Goal: Task Accomplishment & Management: Manage account settings

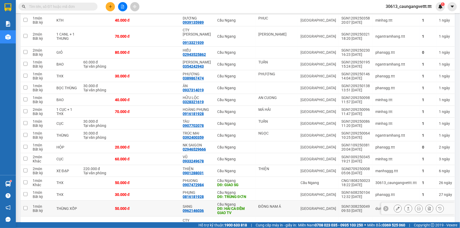
scroll to position [68, 0]
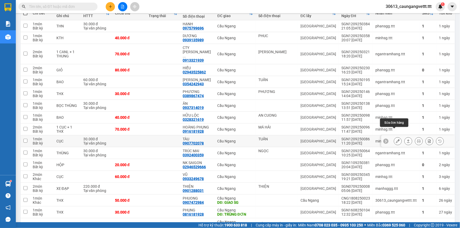
click at [396, 140] on icon at bounding box center [398, 142] width 4 height 4
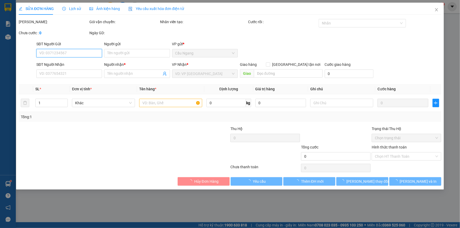
type input "TUẤN"
type input "0907702078"
type input "TÀU"
type input "30.000"
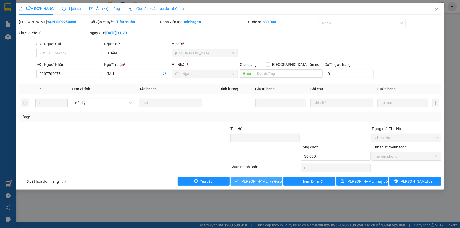
click at [261, 180] on span "[PERSON_NAME] và Giao hàng" at bounding box center [266, 182] width 51 height 6
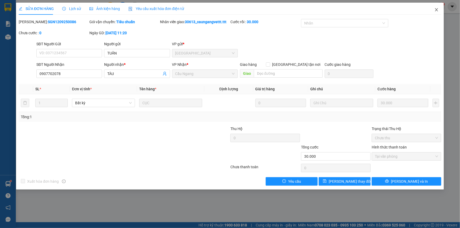
click at [437, 10] on icon "close" at bounding box center [436, 9] width 3 height 3
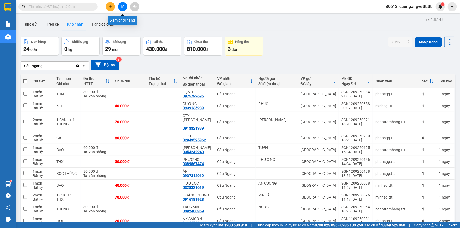
click at [123, 6] on icon "file-add" at bounding box center [123, 7] width 4 height 4
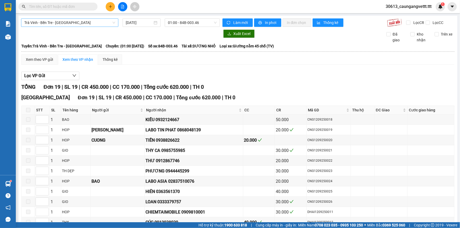
click at [77, 25] on span "Trà Vinh - Bến Tre - [GEOGRAPHIC_DATA]" at bounding box center [69, 23] width 91 height 8
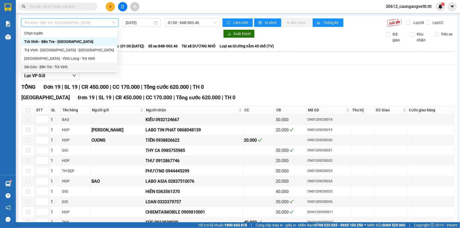
click at [51, 66] on div "Sài Gòn - Bến Tre - Trà Vinh" at bounding box center [69, 67] width 90 height 6
type input "[DATE]"
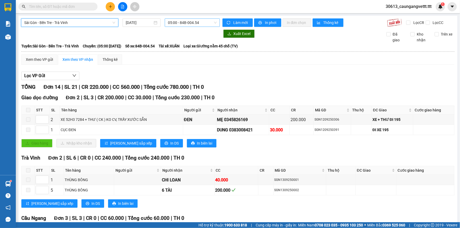
click at [178, 23] on span "05:00 - 84B-004.54" at bounding box center [192, 23] width 49 height 8
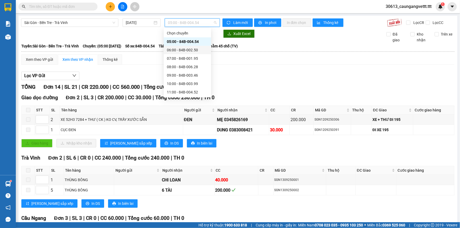
click at [175, 50] on div "06:00 - 84B-002.50" at bounding box center [187, 50] width 41 height 6
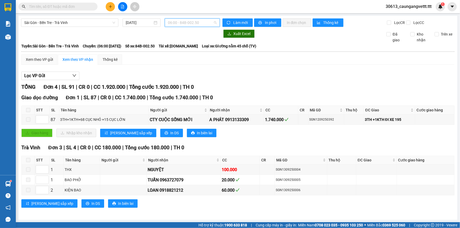
click at [179, 23] on span "06:00 - 84B-002.50" at bounding box center [192, 23] width 49 height 8
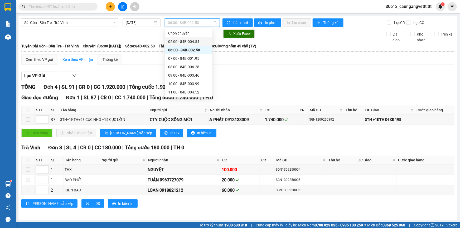
click at [181, 40] on div "05:00 - 84B-004.54" at bounding box center [188, 42] width 41 height 6
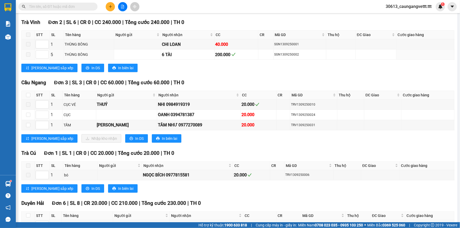
scroll to position [144, 0]
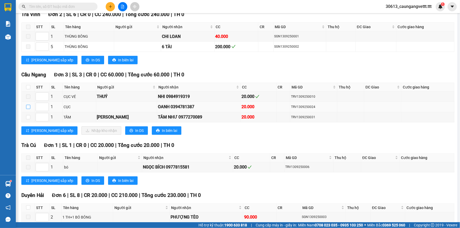
click at [27, 107] on input "checkbox" at bounding box center [28, 107] width 4 height 4
checkbox input "true"
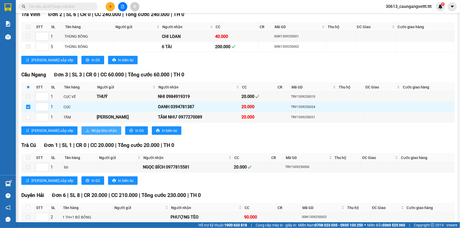
click at [92, 129] on span "Nhập kho nhận" at bounding box center [105, 131] width 26 height 6
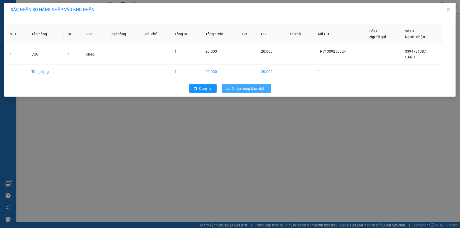
click at [247, 88] on span "Nhập hàng kho nhận" at bounding box center [249, 89] width 35 height 6
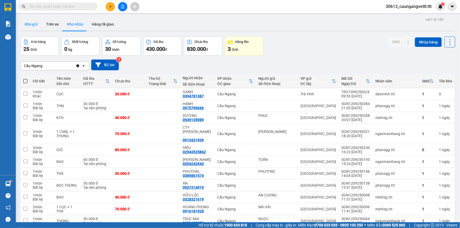
click at [31, 25] on button "Kho gửi" at bounding box center [31, 24] width 21 height 13
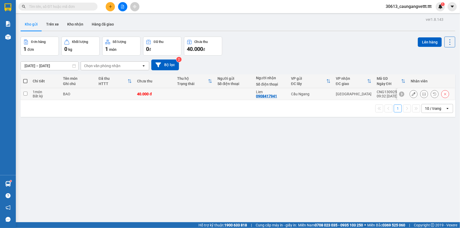
click at [24, 93] on input "checkbox" at bounding box center [25, 94] width 4 height 4
checkbox input "true"
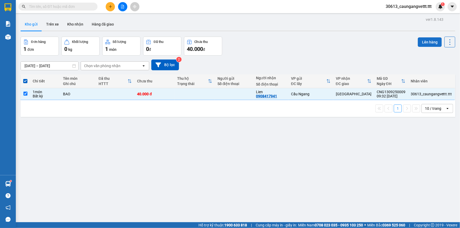
click at [425, 41] on button "Lên hàng" at bounding box center [430, 41] width 24 height 9
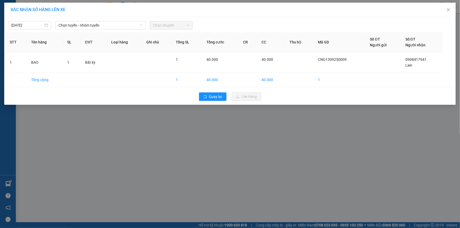
click at [169, 26] on span "Chọn chuyến" at bounding box center [171, 25] width 37 height 8
click at [85, 27] on span "Chọn tuyến - nhóm tuyến" at bounding box center [101, 25] width 84 height 8
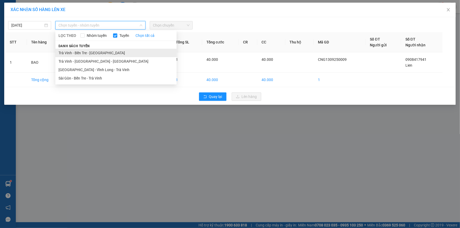
click at [87, 53] on li "Trà Vinh - Bến Tre - [GEOGRAPHIC_DATA]" at bounding box center [115, 53] width 121 height 8
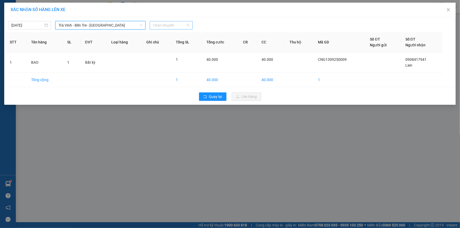
click at [169, 27] on span "Chọn chuyến" at bounding box center [171, 25] width 37 height 8
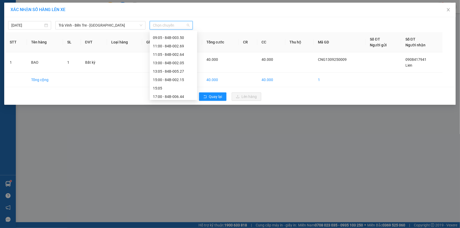
scroll to position [80, 0]
click at [169, 56] on div "13:00 - 84B-002.05" at bounding box center [173, 58] width 41 height 6
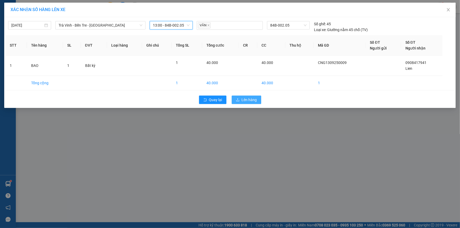
click at [250, 100] on span "Lên hàng" at bounding box center [249, 100] width 15 height 6
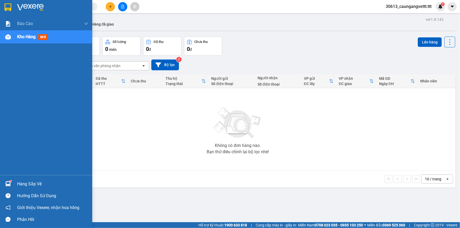
click at [23, 38] on span "Kho hàng" at bounding box center [26, 36] width 18 height 5
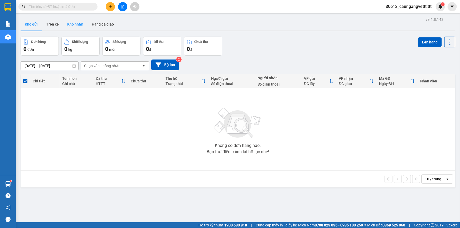
click at [78, 24] on button "Kho nhận" at bounding box center [75, 24] width 25 height 13
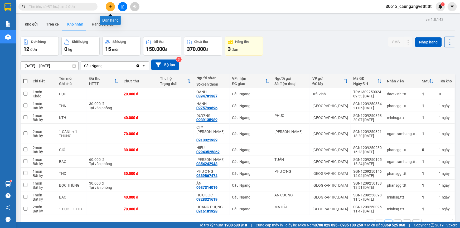
click at [112, 6] on icon "plus" at bounding box center [111, 7] width 4 height 4
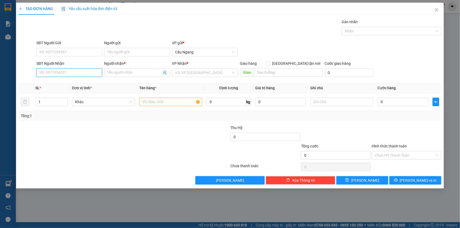
click at [51, 74] on input "SĐT Người Nhận" at bounding box center [69, 73] width 66 height 8
click at [59, 82] on div "0907504806 - LÝ" at bounding box center [69, 83] width 59 height 6
type input "0907504806"
type input "LÝ"
type input "0907504806"
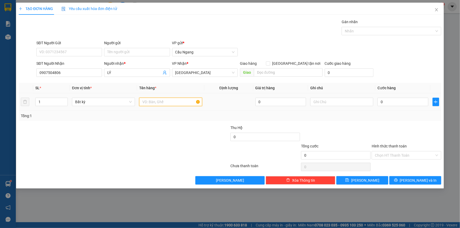
click at [164, 103] on input "text" at bounding box center [170, 102] width 63 height 8
type input "GIO"
click at [398, 103] on input "0" at bounding box center [403, 102] width 51 height 8
type input "2"
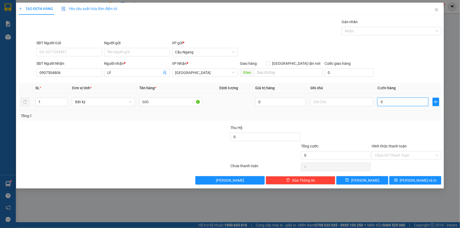
type input "2"
type input "20"
type input "200"
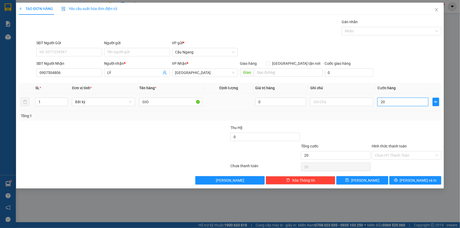
type input "200"
type input "2.000"
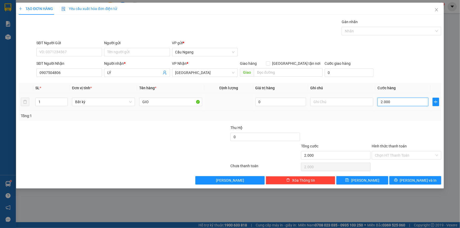
type input "20.000"
click at [419, 180] on span "[PERSON_NAME] và In" at bounding box center [418, 181] width 37 height 6
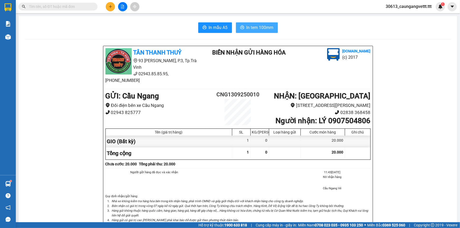
click at [255, 29] on span "In tem 100mm" at bounding box center [260, 27] width 27 height 7
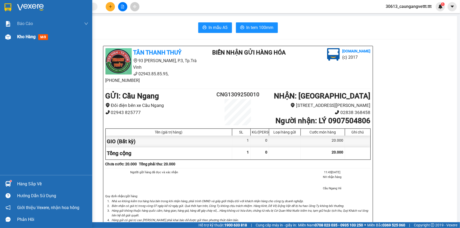
click at [27, 39] on span "Kho hàng" at bounding box center [26, 36] width 18 height 5
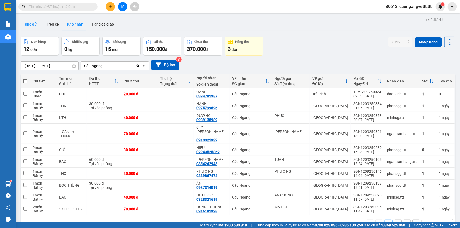
click at [34, 24] on button "Kho gửi" at bounding box center [31, 24] width 21 height 13
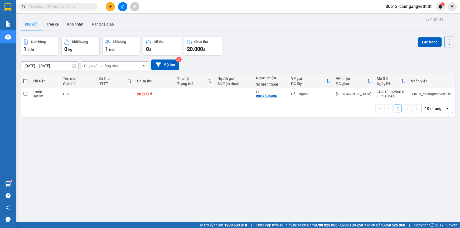
click at [25, 81] on span at bounding box center [25, 81] width 4 height 4
click at [25, 79] on input "checkbox" at bounding box center [25, 79] width 0 height 0
checkbox input "true"
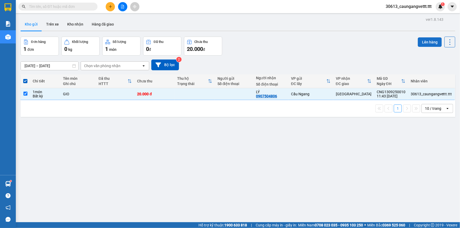
click at [425, 42] on button "Lên hàng" at bounding box center [430, 41] width 24 height 9
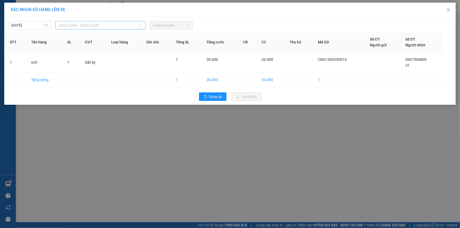
click at [83, 27] on span "Chọn tuyến - nhóm tuyến" at bounding box center [101, 25] width 84 height 8
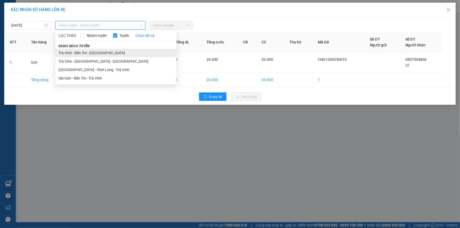
click at [77, 53] on li "Trà Vinh - Bến Tre - [GEOGRAPHIC_DATA]" at bounding box center [115, 53] width 121 height 8
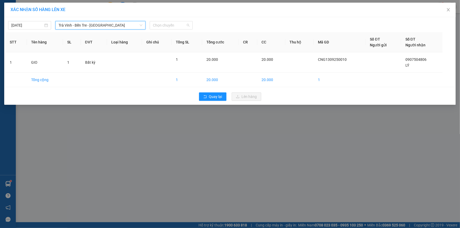
drag, startPoint x: 163, startPoint y: 26, endPoint x: 163, endPoint y: 30, distance: 3.4
click at [163, 26] on span "Chọn chuyến" at bounding box center [171, 25] width 37 height 8
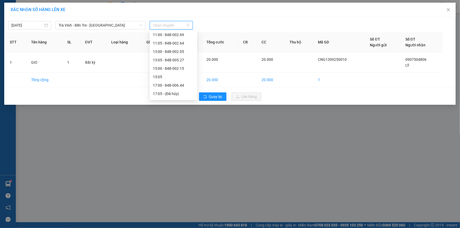
scroll to position [80, 0]
click at [158, 56] on div "13:00 - 84B-002.05" at bounding box center [173, 58] width 41 height 6
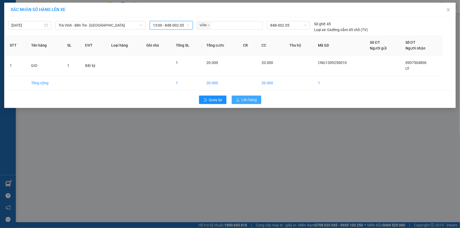
click at [249, 100] on span "Lên hàng" at bounding box center [249, 100] width 15 height 6
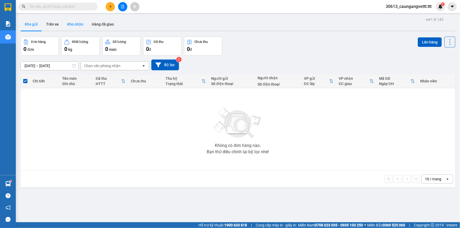
click at [73, 25] on button "Kho nhận" at bounding box center [75, 24] width 25 height 13
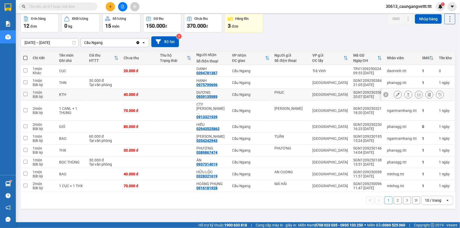
scroll to position [24, 0]
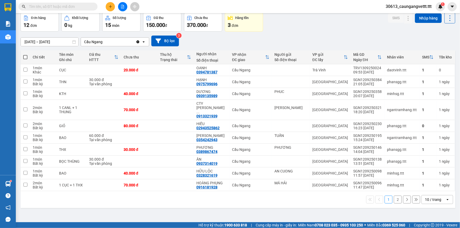
click at [439, 196] on div "10 / trang" at bounding box center [434, 200] width 24 height 8
click at [425, 179] on span "100 / trang" at bounding box center [431, 179] width 19 height 5
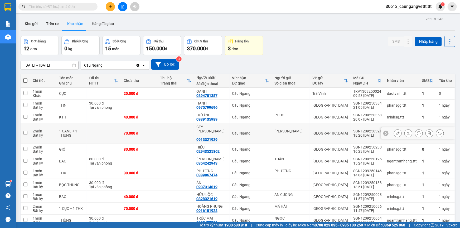
scroll to position [0, 0]
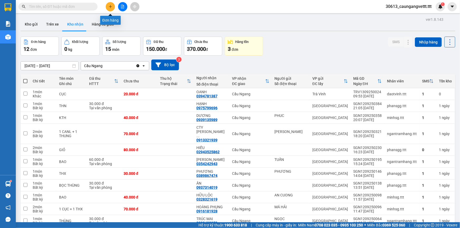
click at [110, 5] on icon "plus" at bounding box center [111, 7] width 4 height 4
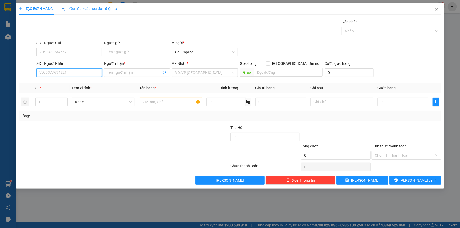
click at [64, 75] on input "SĐT Người Nhận" at bounding box center [69, 73] width 66 height 8
type input "0916493043"
click at [124, 73] on input "Người nhận *" at bounding box center [134, 73] width 54 height 6
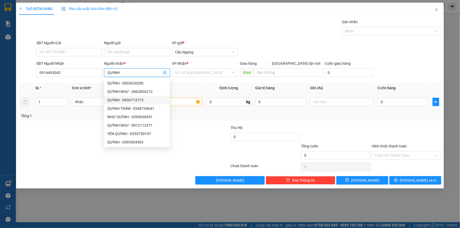
type input "QUYNH"
click at [181, 103] on input "text" at bounding box center [170, 102] width 63 height 8
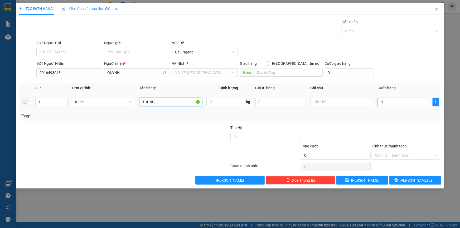
type input "THUNG"
click at [396, 105] on input "0" at bounding box center [403, 102] width 51 height 8
type input "3"
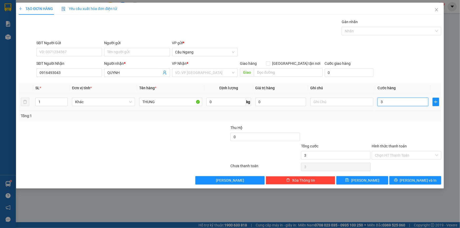
type input "30"
type input "300"
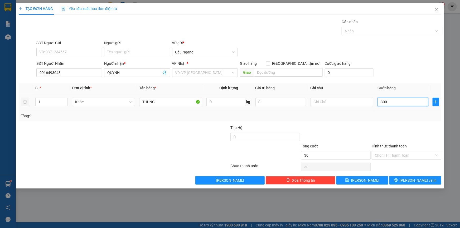
type input "300"
type input "3.000"
type input "30.000"
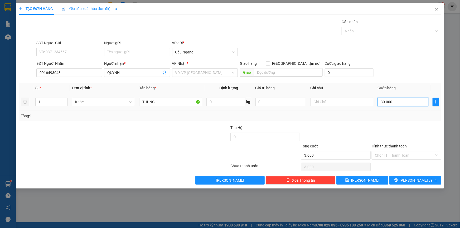
type input "30.000"
click at [403, 154] on input "Hình thức thanh toán" at bounding box center [405, 156] width 60 height 8
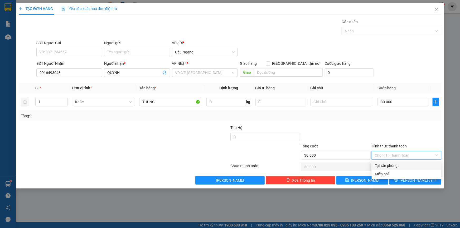
click at [400, 165] on div "Tại văn phòng" at bounding box center [406, 166] width 63 height 6
type input "0"
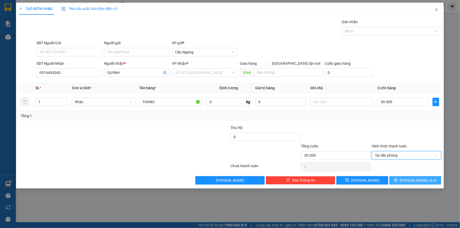
click at [413, 180] on span "[PERSON_NAME] và In" at bounding box center [418, 181] width 37 height 6
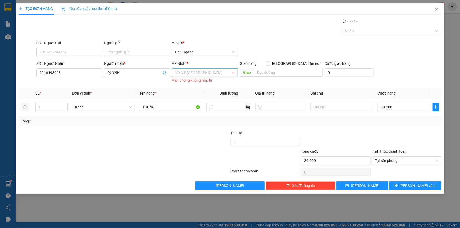
click at [195, 74] on input "search" at bounding box center [203, 73] width 56 height 8
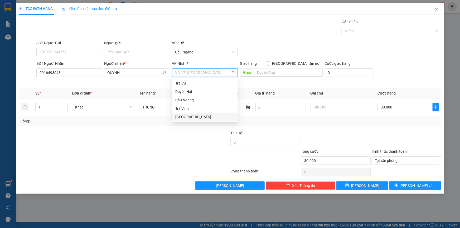
click at [183, 117] on div "[GEOGRAPHIC_DATA]" at bounding box center [204, 117] width 59 height 6
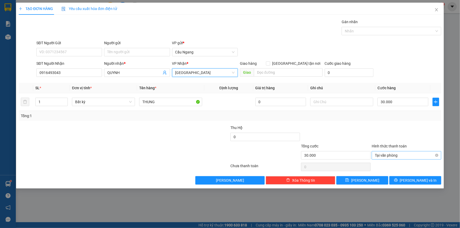
click at [391, 154] on span "Tại văn phòng" at bounding box center [406, 156] width 63 height 8
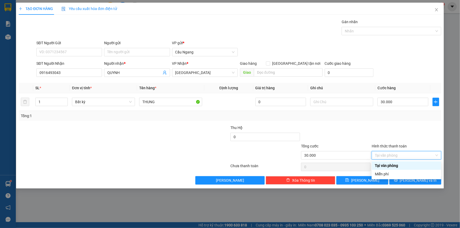
click at [393, 164] on div "Tại văn phòng" at bounding box center [406, 166] width 63 height 6
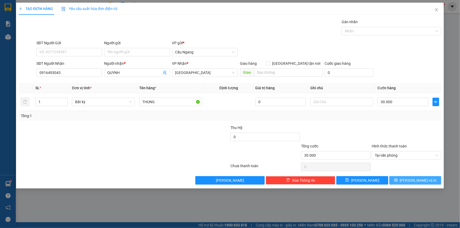
click at [414, 179] on span "[PERSON_NAME] và In" at bounding box center [418, 181] width 37 height 6
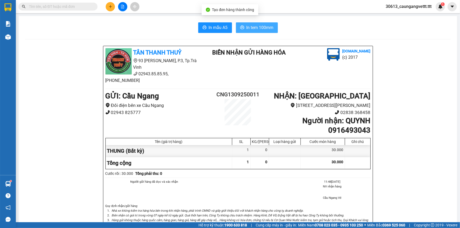
click at [252, 27] on span "In tem 100mm" at bounding box center [260, 27] width 27 height 7
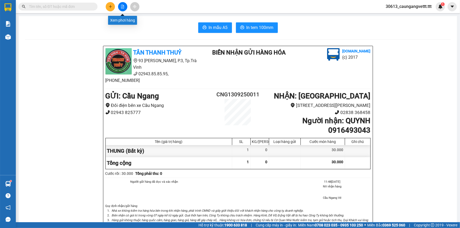
click at [124, 7] on icon "file-add" at bounding box center [123, 7] width 4 height 4
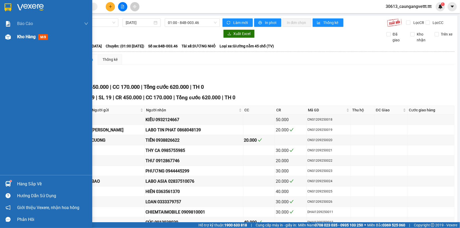
click at [23, 37] on span "Kho hàng" at bounding box center [26, 36] width 18 height 5
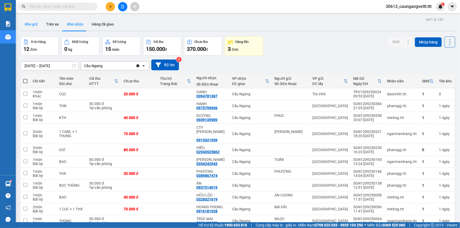
click at [30, 25] on button "Kho gửi" at bounding box center [31, 24] width 21 height 13
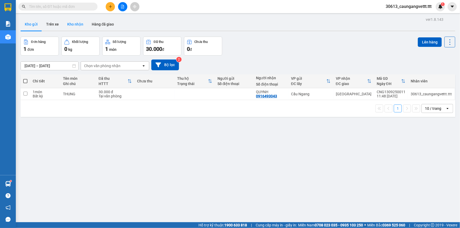
click at [75, 23] on button "Kho nhận" at bounding box center [75, 24] width 25 height 13
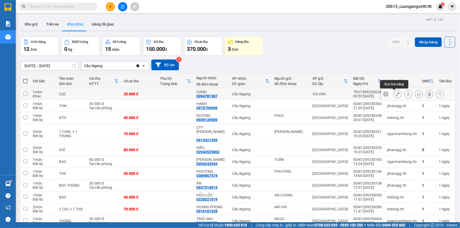
click at [396, 94] on icon at bounding box center [398, 94] width 4 height 4
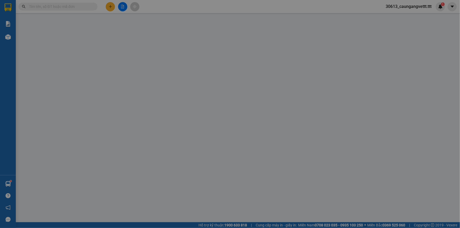
type input "0394781387"
type input "OANH"
type input "20.000"
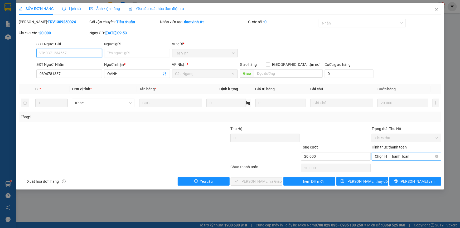
click at [394, 156] on span "Chọn HT Thanh Toán" at bounding box center [406, 157] width 63 height 8
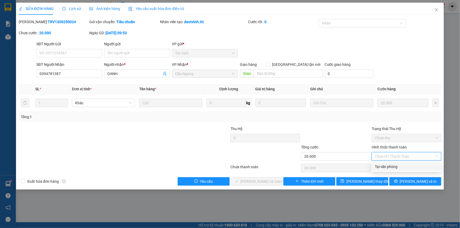
click at [396, 165] on div "Tại văn phòng" at bounding box center [406, 167] width 63 height 6
type input "0"
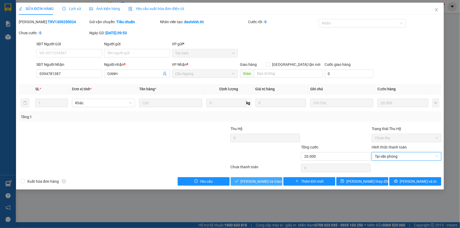
click at [258, 181] on span "[PERSON_NAME] và Giao hàng" at bounding box center [266, 182] width 51 height 6
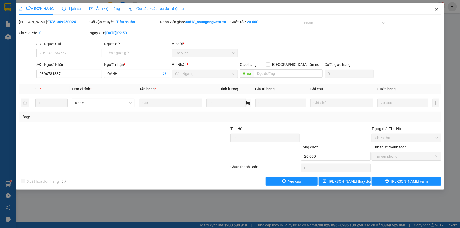
drag, startPoint x: 437, startPoint y: 10, endPoint x: 420, endPoint y: 13, distance: 17.4
click at [437, 10] on icon "close" at bounding box center [437, 10] width 4 height 4
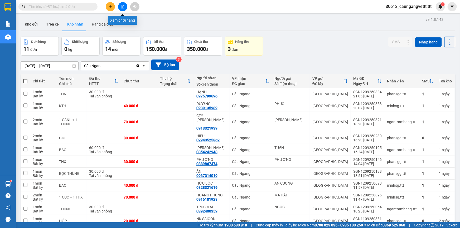
click at [122, 6] on icon "file-add" at bounding box center [123, 7] width 4 height 4
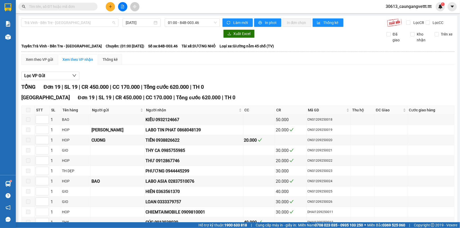
drag, startPoint x: 80, startPoint y: 24, endPoint x: 78, endPoint y: 27, distance: 3.6
click at [80, 24] on span "Trà Vinh - Bến Tre - [GEOGRAPHIC_DATA]" at bounding box center [69, 23] width 91 height 8
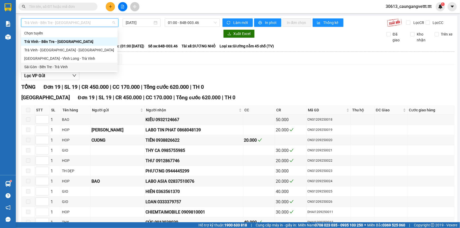
click at [45, 69] on div "Sài Gòn - Bến Tre - Trà Vinh" at bounding box center [69, 67] width 90 height 6
type input "[DATE]"
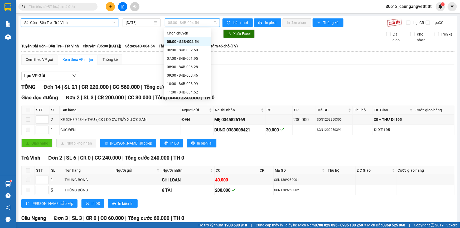
click at [180, 25] on span "05:00 - 84B-004.54" at bounding box center [192, 23] width 49 height 8
click at [175, 49] on div "06:00 - 84B-002.50" at bounding box center [187, 50] width 41 height 6
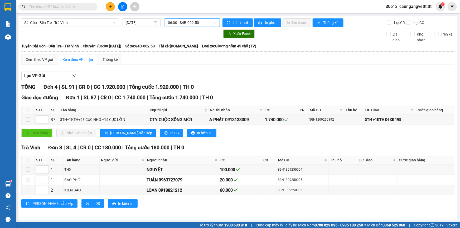
click at [182, 23] on span "06:00 - 84B-002.50" at bounding box center [192, 23] width 49 height 8
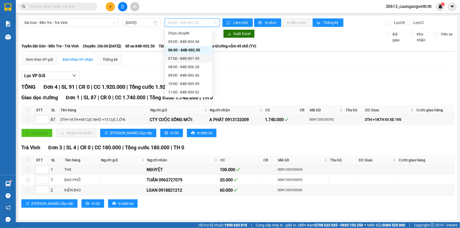
click at [175, 59] on div "07:00 - 84B-001.95" at bounding box center [188, 59] width 41 height 6
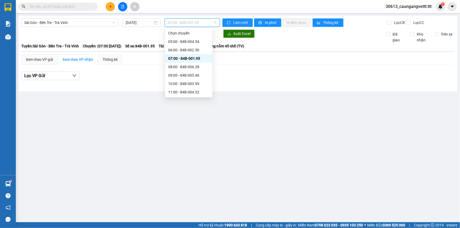
click at [179, 24] on span "07:00 - 84B-001.95" at bounding box center [192, 23] width 49 height 8
click at [176, 66] on div "08:00 - 84B-006.28" at bounding box center [188, 67] width 41 height 6
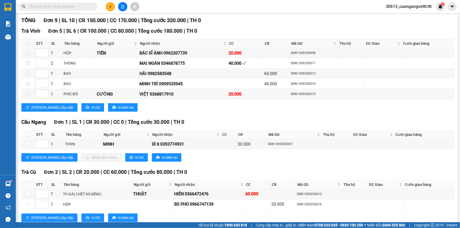
scroll to position [80, 0]
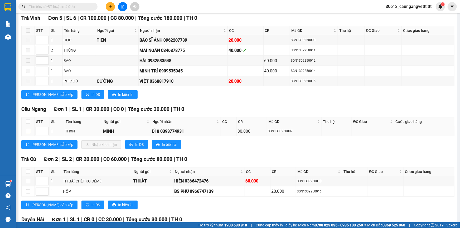
click at [28, 130] on input "checkbox" at bounding box center [28, 131] width 4 height 4
checkbox input "true"
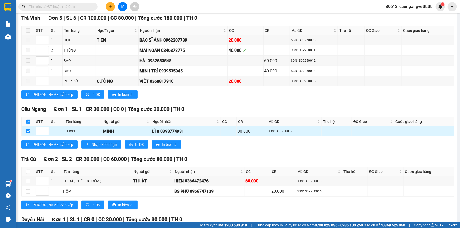
checkbox input "true"
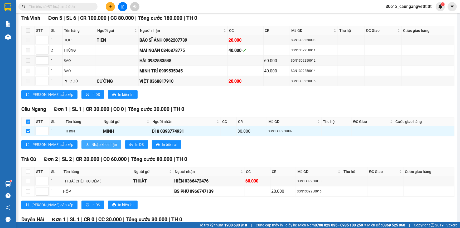
click at [92, 143] on span "Nhập kho nhận" at bounding box center [105, 145] width 26 height 6
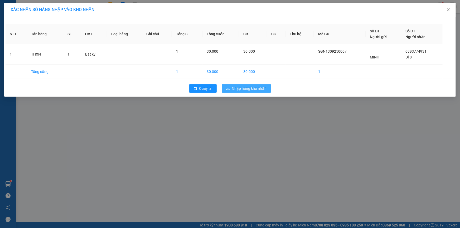
click at [238, 87] on span "Nhập hàng kho nhận" at bounding box center [249, 89] width 35 height 6
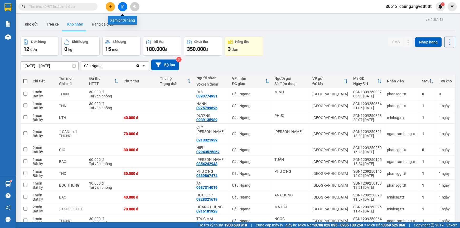
click at [121, 6] on icon "file-add" at bounding box center [122, 7] width 3 height 4
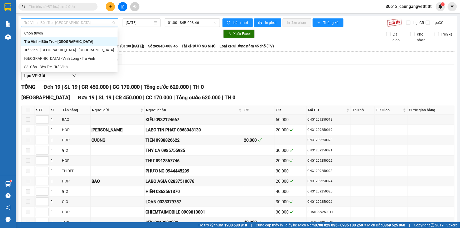
click at [79, 23] on span "Trà Vinh - Bến Tre - [GEOGRAPHIC_DATA]" at bounding box center [69, 23] width 91 height 8
click at [34, 67] on div "Sài Gòn - Bến Tre - Trà Vinh" at bounding box center [69, 67] width 90 height 6
type input "[DATE]"
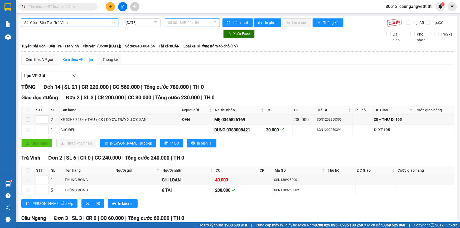
click at [179, 24] on span "05:00 - 84B-004.54" at bounding box center [192, 23] width 49 height 8
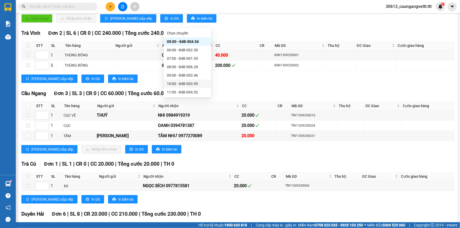
scroll to position [128, 0]
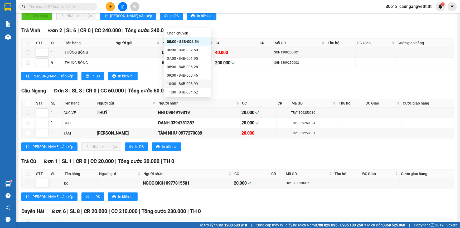
click at [30, 102] on input "checkbox" at bounding box center [28, 103] width 4 height 4
checkbox input "true"
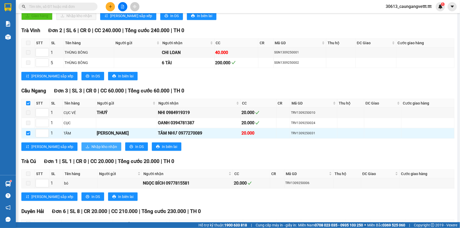
click at [92, 146] on span "Nhập kho nhận" at bounding box center [105, 147] width 26 height 6
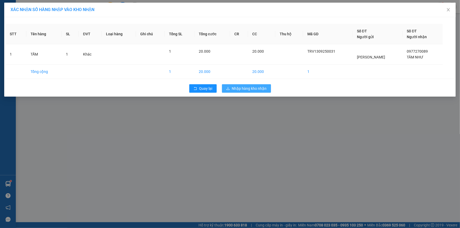
click at [248, 87] on span "Nhập hàng kho nhận" at bounding box center [249, 89] width 35 height 6
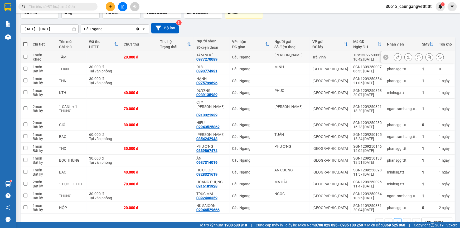
scroll to position [41, 0]
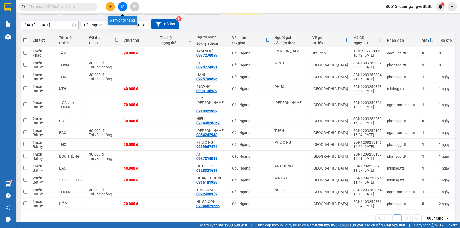
click at [123, 7] on icon "file-add" at bounding box center [123, 7] width 4 height 4
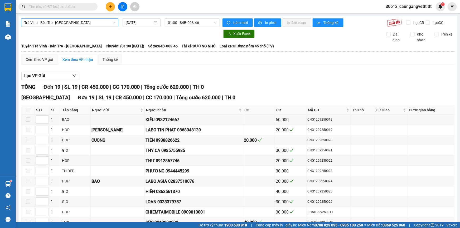
click at [69, 25] on span "Trà Vinh - Bến Tre - [GEOGRAPHIC_DATA]" at bounding box center [69, 23] width 91 height 8
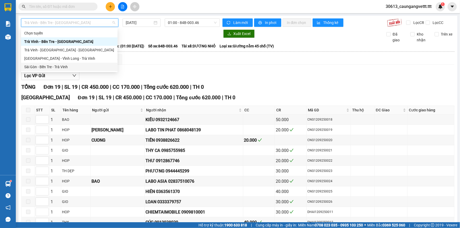
click at [52, 67] on div "Sài Gòn - Bến Tre - Trà Vinh" at bounding box center [69, 67] width 90 height 6
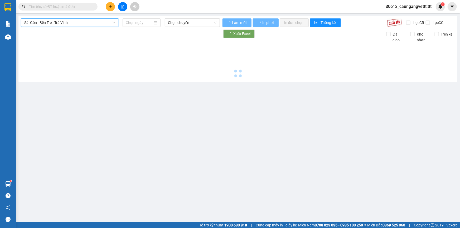
type input "[DATE]"
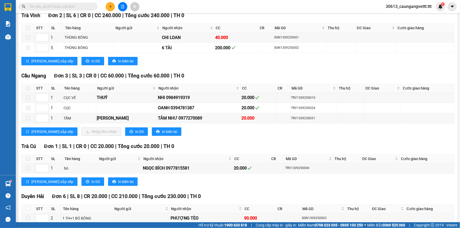
scroll to position [144, 0]
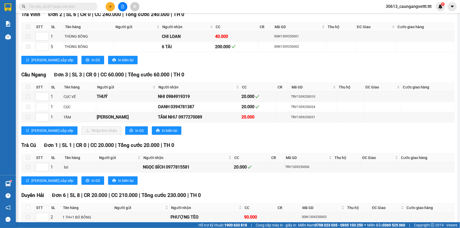
click at [28, 88] on span at bounding box center [28, 87] width 4 height 4
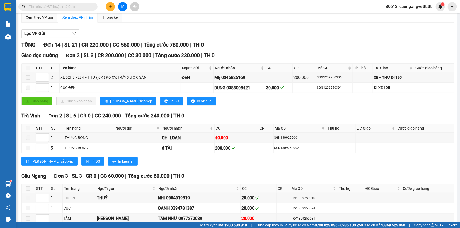
scroll to position [0, 0]
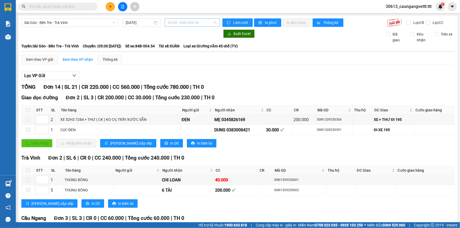
click at [183, 22] on span "05:00 - 84B-004.54" at bounding box center [192, 23] width 49 height 8
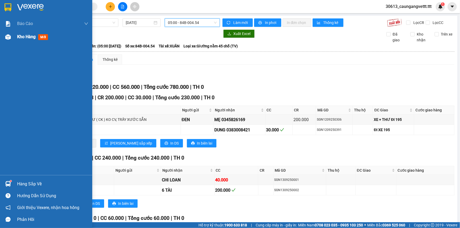
click at [18, 37] on span "Kho hàng" at bounding box center [26, 36] width 18 height 5
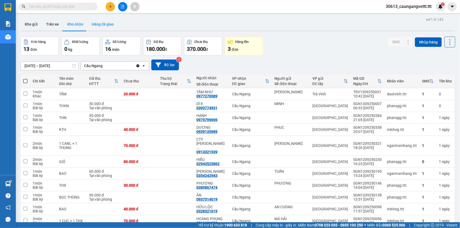
click at [102, 25] on button "Hàng đã giao" at bounding box center [103, 24] width 31 height 13
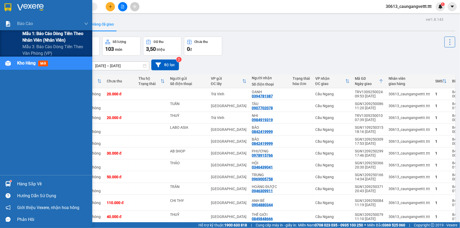
click at [38, 37] on span "Mẫu 1: Báo cáo dòng tiền theo nhân viên (nhân viên)" at bounding box center [55, 36] width 66 height 13
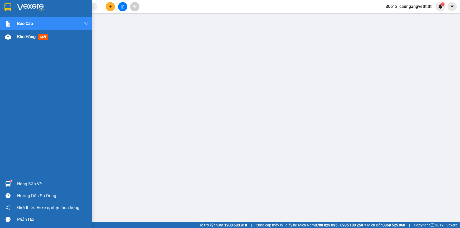
click at [24, 38] on span "Kho hàng" at bounding box center [26, 36] width 18 height 5
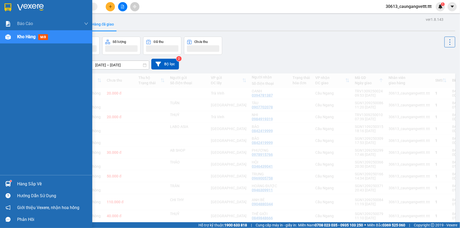
click at [18, 37] on span "Kho hàng" at bounding box center [26, 36] width 18 height 5
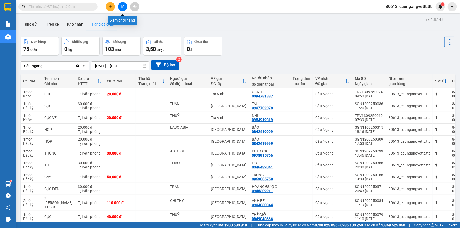
click at [124, 6] on icon "file-add" at bounding box center [123, 7] width 4 height 4
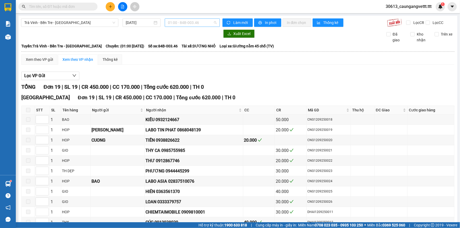
click at [207, 22] on span "01:00 - 84B-003.46" at bounding box center [192, 23] width 49 height 8
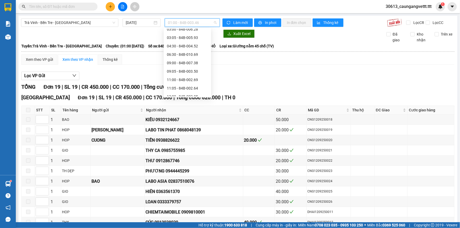
scroll to position [64, 0]
click at [180, 55] on div "11:00 - 84B-002.69" at bounding box center [187, 54] width 41 height 6
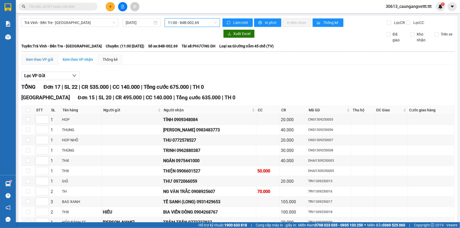
click at [31, 58] on div "Xem theo VP gửi" at bounding box center [39, 60] width 27 height 6
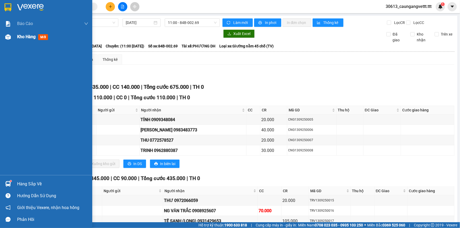
click at [25, 37] on span "Kho hàng" at bounding box center [26, 36] width 18 height 5
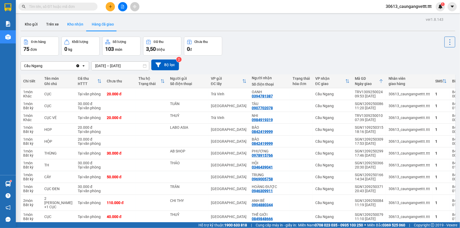
click at [75, 25] on button "Kho nhận" at bounding box center [75, 24] width 25 height 13
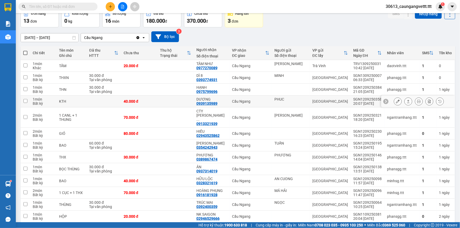
scroll to position [32, 0]
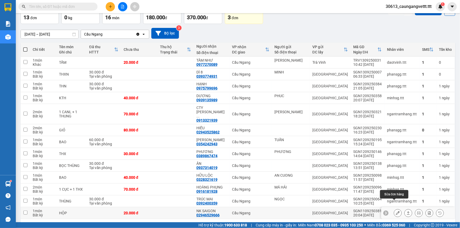
click at [396, 212] on icon at bounding box center [398, 214] width 4 height 4
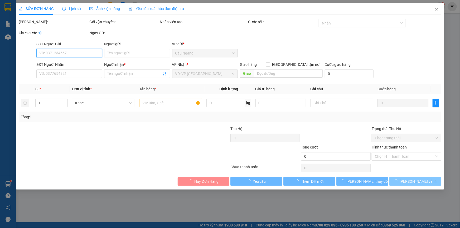
type input "02946529666"
type input "NK SAIGON"
type input "20.000"
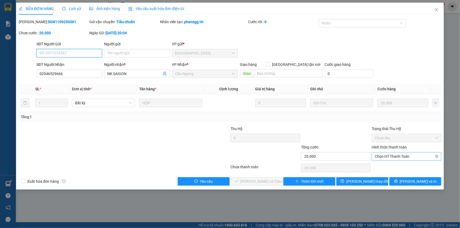
click at [396, 156] on span "Chọn HT Thanh Toán" at bounding box center [406, 157] width 63 height 8
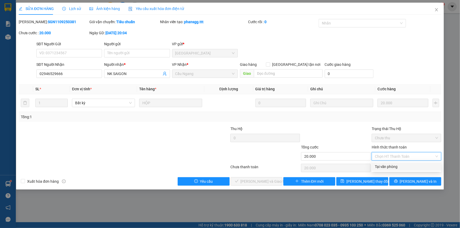
click at [391, 167] on div "Tại văn phòng" at bounding box center [406, 167] width 63 height 6
type input "0"
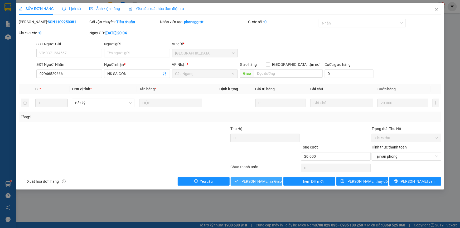
click at [260, 180] on span "[PERSON_NAME] và Giao hàng" at bounding box center [266, 182] width 51 height 6
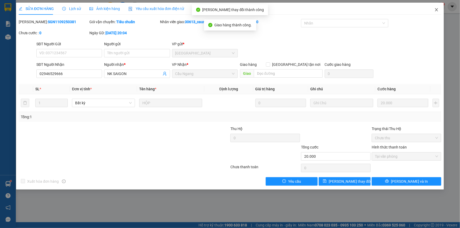
click at [437, 10] on icon "close" at bounding box center [436, 9] width 3 height 3
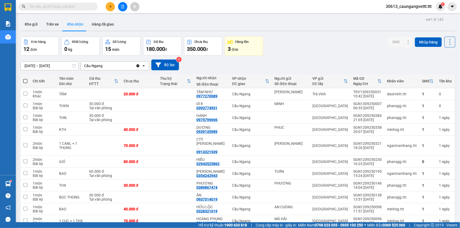
drag, startPoint x: 50, startPoint y: 25, endPoint x: 81, endPoint y: 52, distance: 41.5
click at [54, 31] on div "Kho gửi Trên xe Kho nhận Hàng đã giao" at bounding box center [238, 24] width 435 height 13
click at [50, 23] on button "Trên xe" at bounding box center [52, 24] width 21 height 13
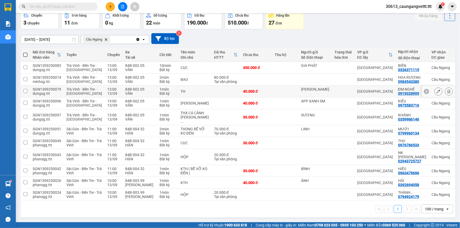
scroll to position [64, 0]
click at [113, 6] on button at bounding box center [110, 6] width 9 height 9
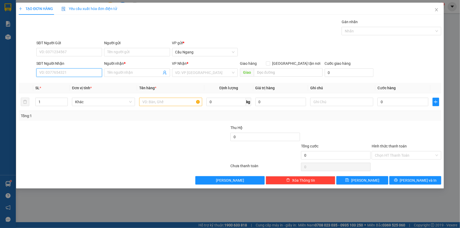
click at [73, 74] on input "SĐT Người Nhận" at bounding box center [69, 73] width 66 height 8
type input "0942646734"
click at [137, 74] on input "Người nhận *" at bounding box center [134, 73] width 54 height 6
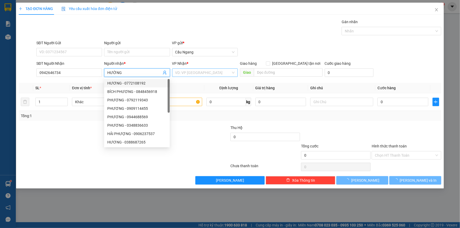
type input "HƯỜNG"
click at [196, 74] on input "search" at bounding box center [203, 73] width 56 height 8
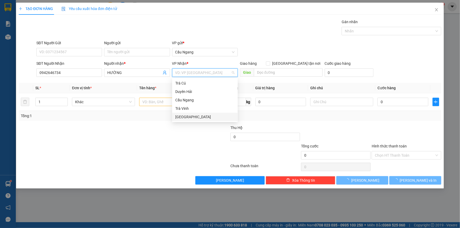
click at [184, 117] on div "[GEOGRAPHIC_DATA]" at bounding box center [204, 117] width 59 height 6
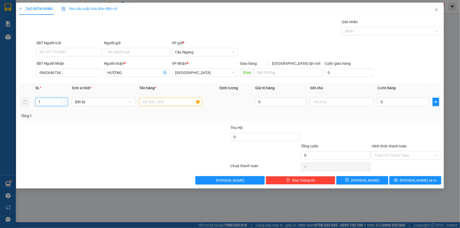
click at [54, 99] on input "1" at bounding box center [52, 102] width 32 height 8
type input "2"
click at [157, 101] on input "text" at bounding box center [170, 102] width 63 height 8
type input "1THUNG XOP 1 GIÕ"
click at [404, 103] on input "0" at bounding box center [403, 102] width 51 height 8
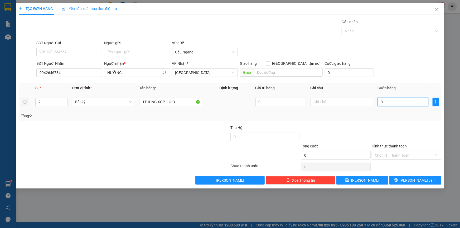
type input "6"
type input "60"
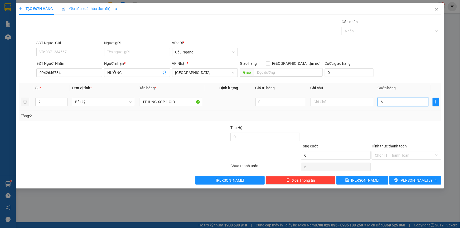
type input "60"
type input "600"
type input "6.000"
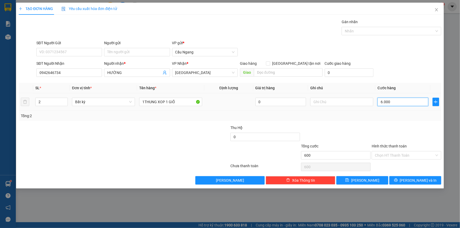
type input "6.000"
type input "60.000"
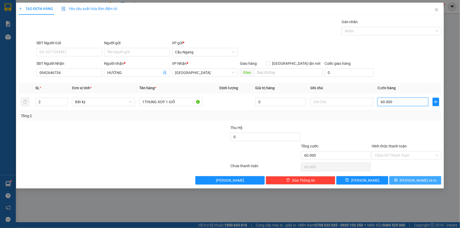
type input "60.000"
click at [419, 182] on span "[PERSON_NAME] và In" at bounding box center [418, 181] width 37 height 6
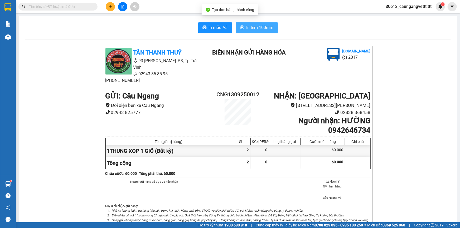
click at [253, 28] on span "In tem 100mm" at bounding box center [260, 27] width 27 height 7
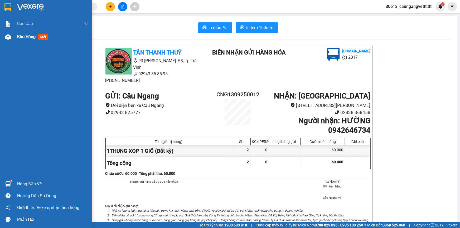
click at [24, 36] on span "Kho hàng" at bounding box center [26, 36] width 18 height 5
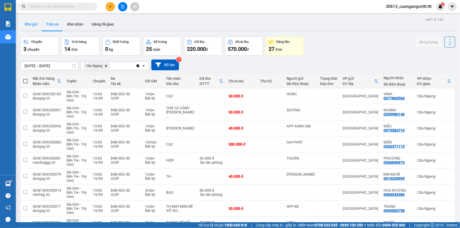
click at [33, 21] on button "Kho gửi" at bounding box center [31, 24] width 21 height 13
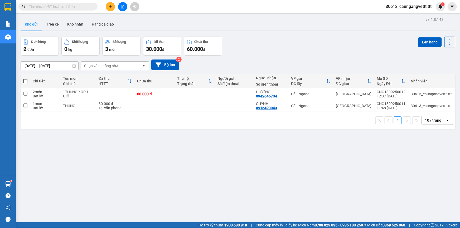
click at [23, 79] on span at bounding box center [25, 81] width 4 height 4
click at [25, 79] on input "checkbox" at bounding box center [25, 79] width 0 height 0
checkbox input "true"
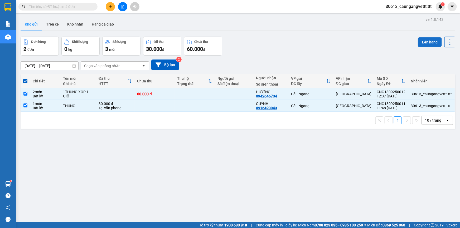
click at [428, 41] on button "Lên hàng" at bounding box center [430, 41] width 24 height 9
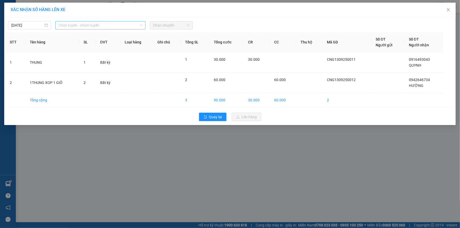
click at [128, 23] on span "Chọn tuyến - nhóm tuyến" at bounding box center [101, 25] width 84 height 8
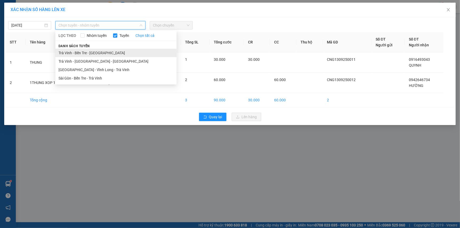
click at [95, 54] on li "Trà Vinh - Bến Tre - [GEOGRAPHIC_DATA]" at bounding box center [115, 53] width 121 height 8
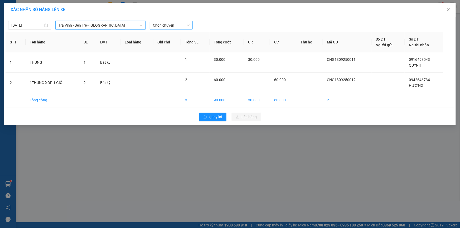
click at [180, 25] on span "Chọn chuyến" at bounding box center [171, 25] width 37 height 8
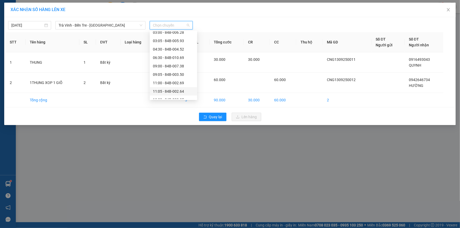
scroll to position [64, 0]
click at [166, 89] on div "15:00 - 84B-002.15" at bounding box center [173, 90] width 41 height 6
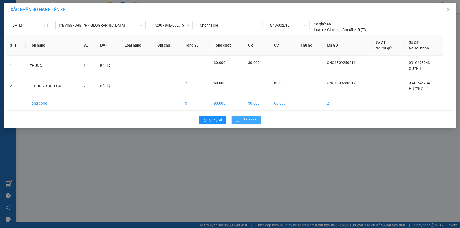
click at [248, 120] on span "Lên hàng" at bounding box center [249, 120] width 15 height 6
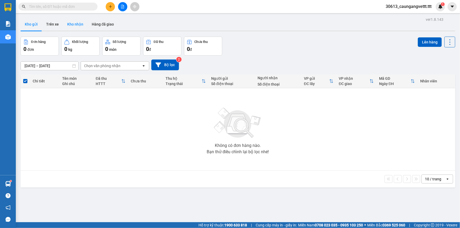
click at [76, 29] on button "Kho nhận" at bounding box center [75, 24] width 25 height 13
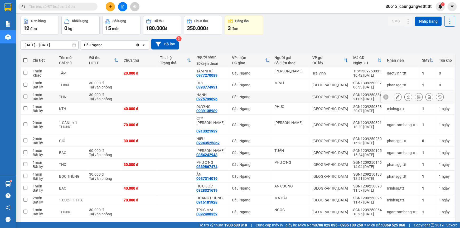
scroll to position [29, 0]
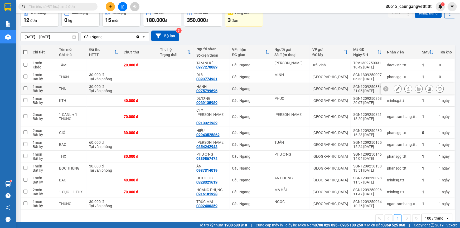
click at [396, 88] on icon at bounding box center [398, 89] width 4 height 4
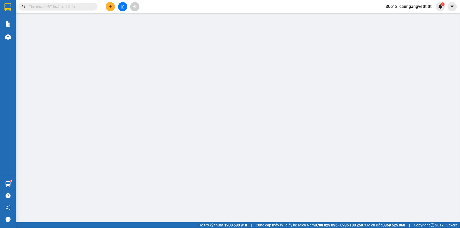
type input "0975799696"
type input "HẠNH"
type input "30.000"
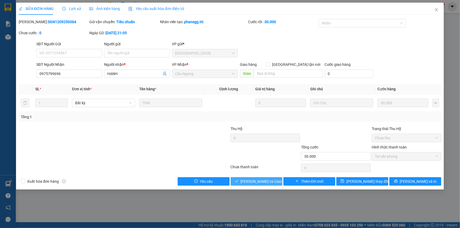
click at [255, 181] on span "[PERSON_NAME] và Giao hàng" at bounding box center [266, 182] width 51 height 6
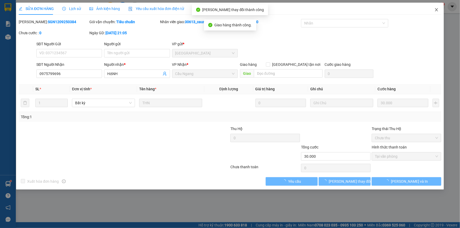
click at [436, 7] on span "Close" at bounding box center [436, 10] width 15 height 15
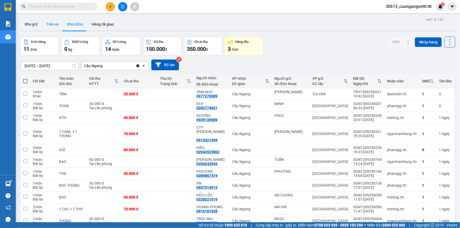
click at [55, 26] on button "Trên xe" at bounding box center [52, 24] width 21 height 13
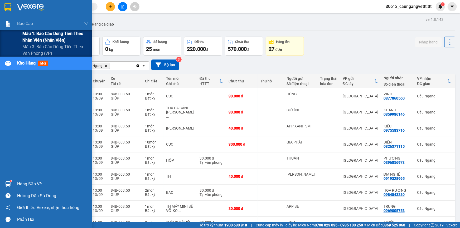
click at [37, 38] on span "Mẫu 1: Báo cáo dòng tiền theo nhân viên (nhân viên)" at bounding box center [55, 36] width 66 height 13
